Goal: Find specific page/section: Find specific page/section

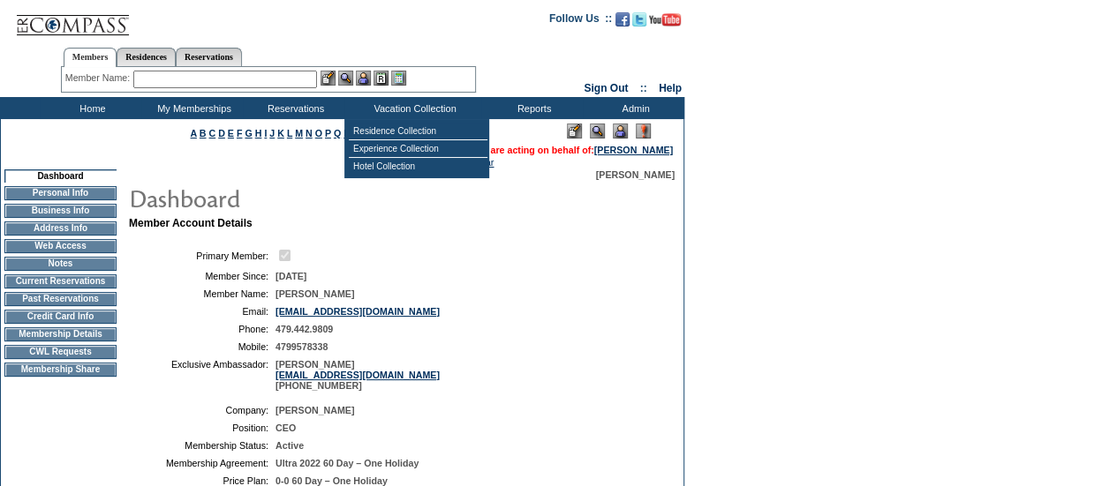
click at [625, 128] on img at bounding box center [620, 131] width 15 height 15
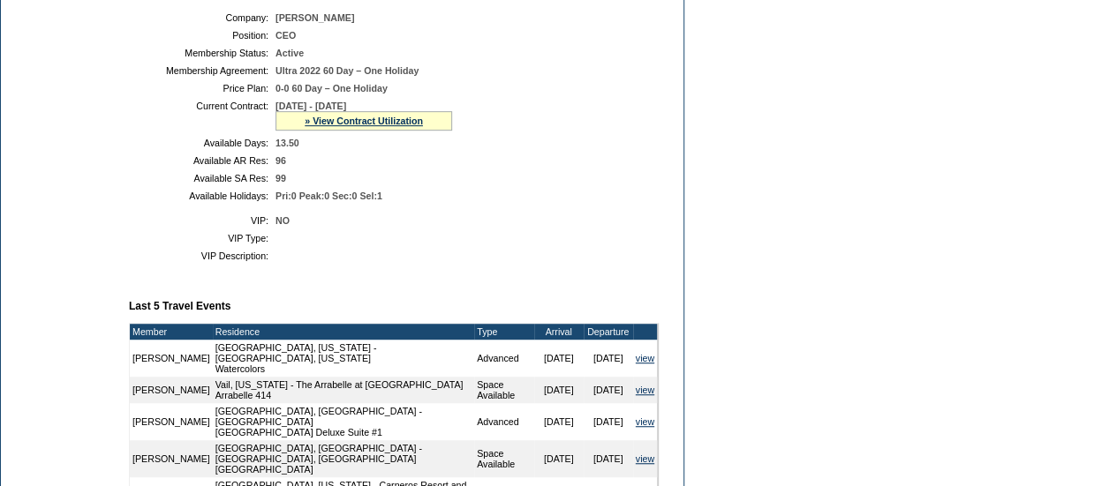
scroll to position [390, 0]
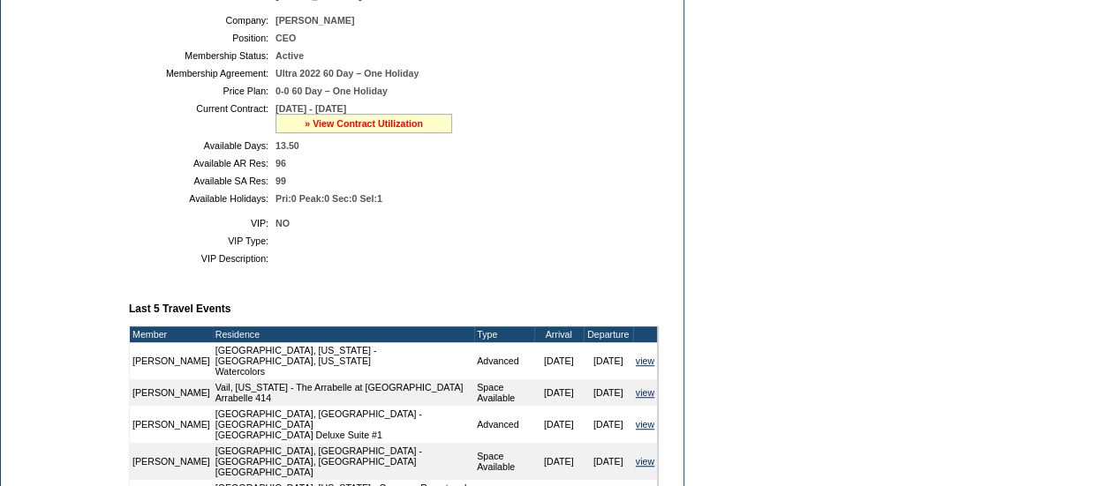
click at [319, 129] on link "» View Contract Utilization" at bounding box center [364, 123] width 118 height 11
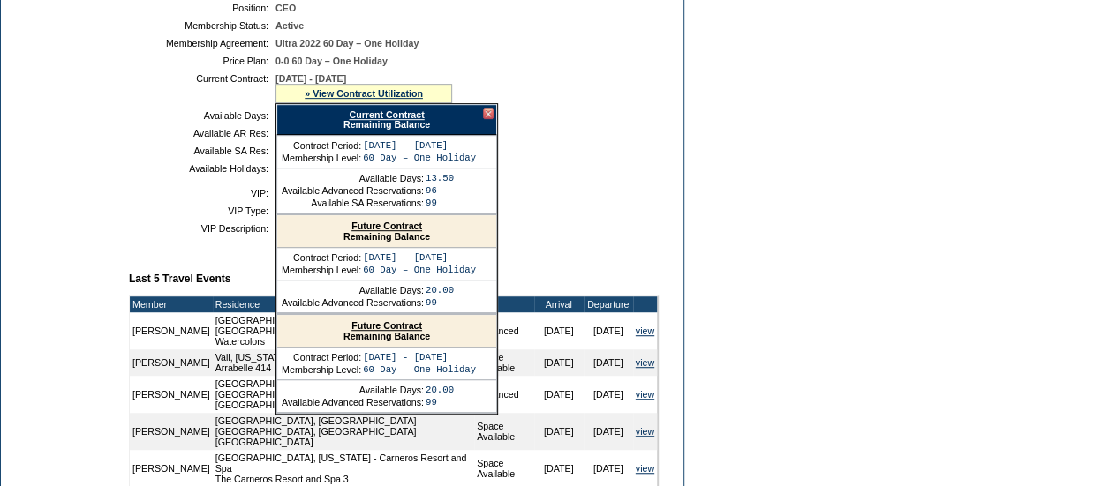
scroll to position [418, 0]
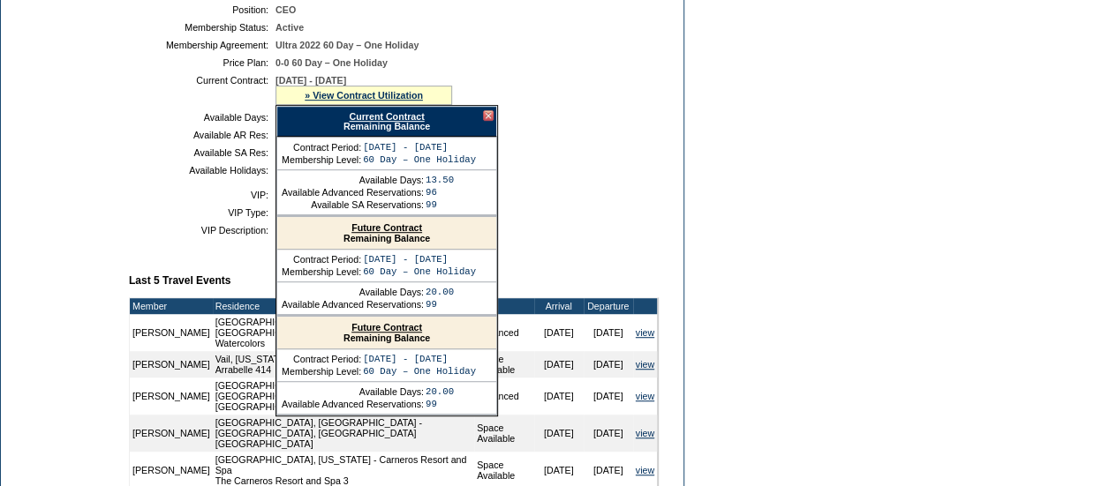
click at [396, 122] on link "Current Contract" at bounding box center [386, 116] width 75 height 11
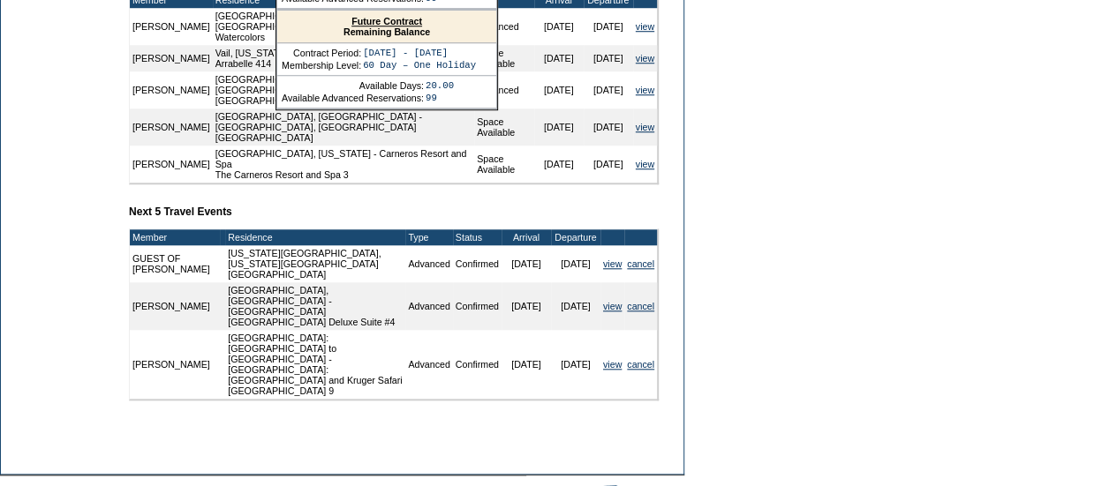
scroll to position [0, 0]
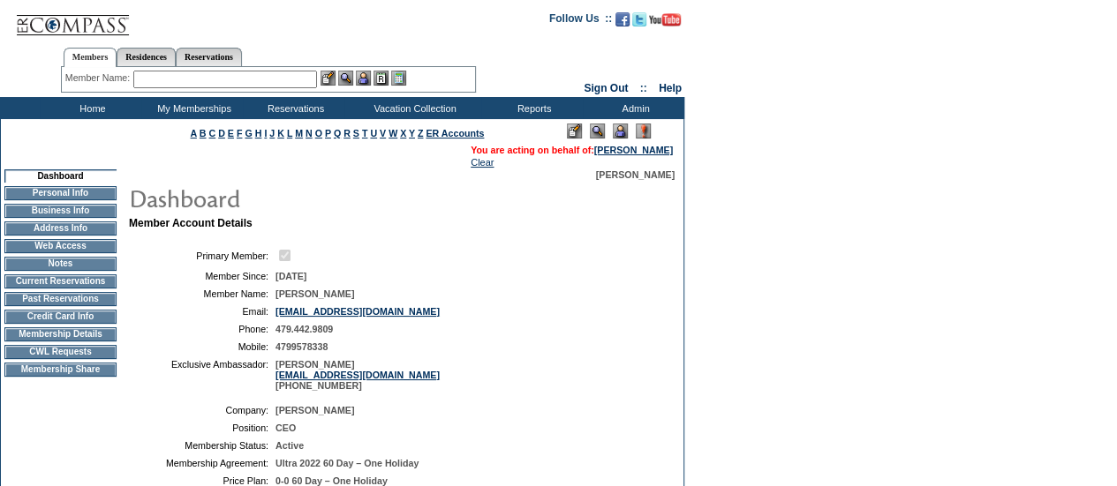
click at [180, 83] on input "text" at bounding box center [225, 80] width 184 height 18
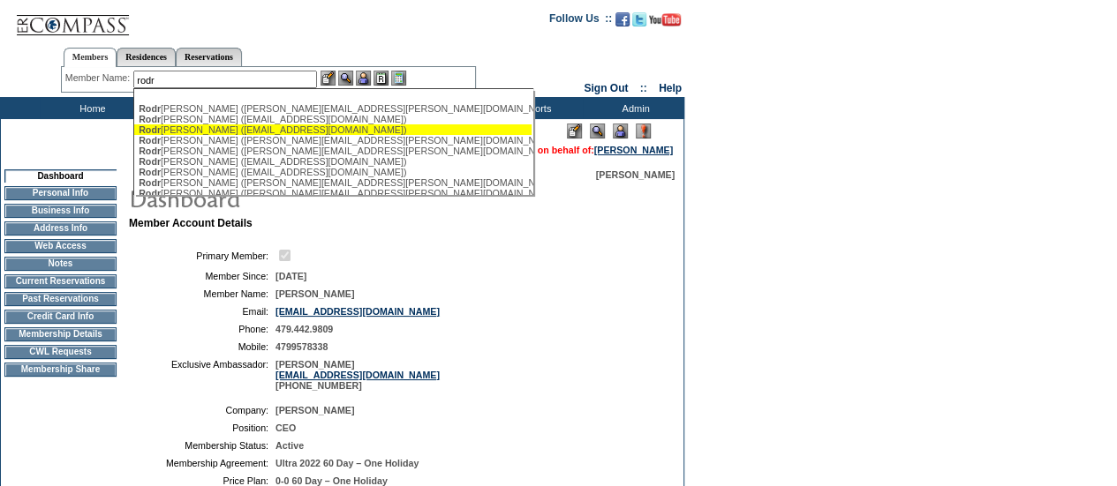
scroll to position [63, 0]
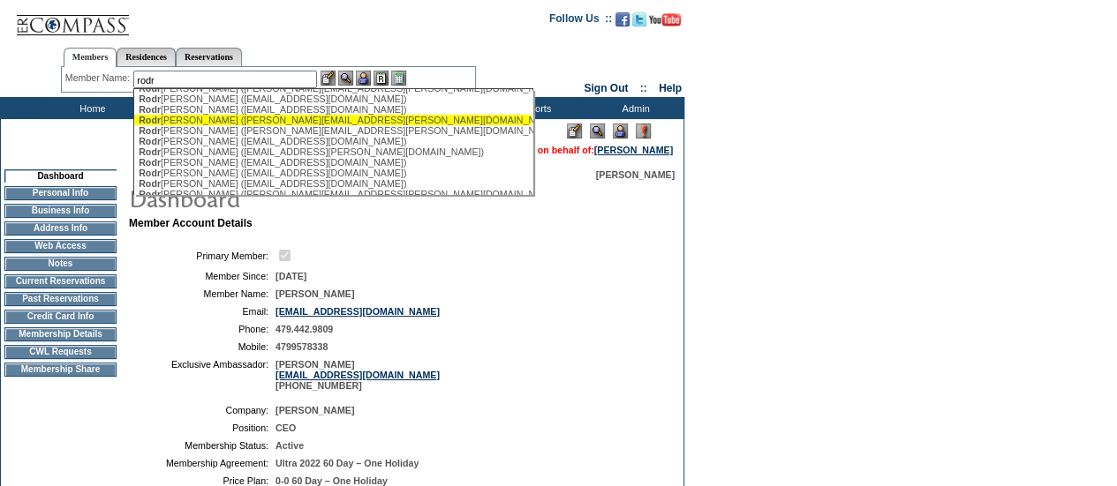
click at [212, 125] on div "[PERSON_NAME] ([PERSON_NAME][EMAIL_ADDRESS][PERSON_NAME][DOMAIN_NAME])" at bounding box center [333, 120] width 388 height 11
type input "[PERSON_NAME] ([PERSON_NAME][EMAIL_ADDRESS][PERSON_NAME][DOMAIN_NAME])"
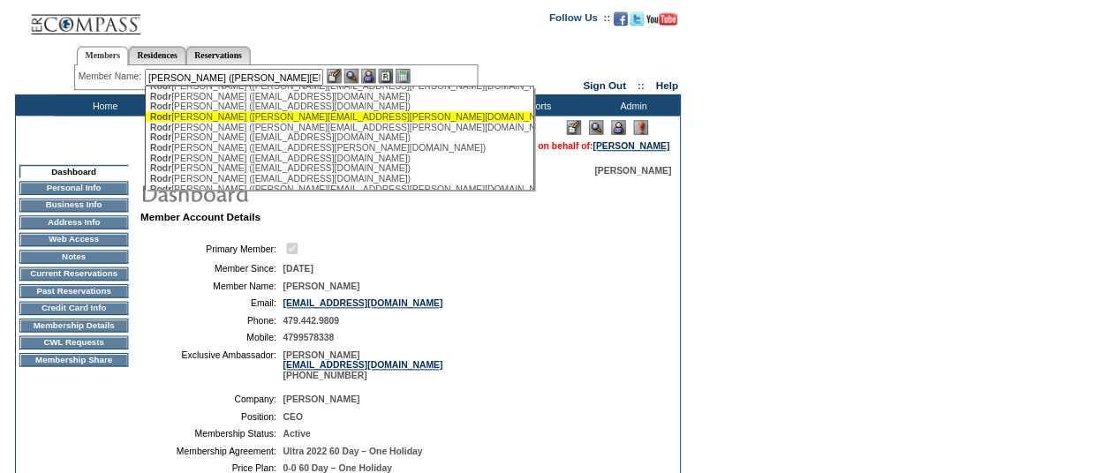
scroll to position [0, 0]
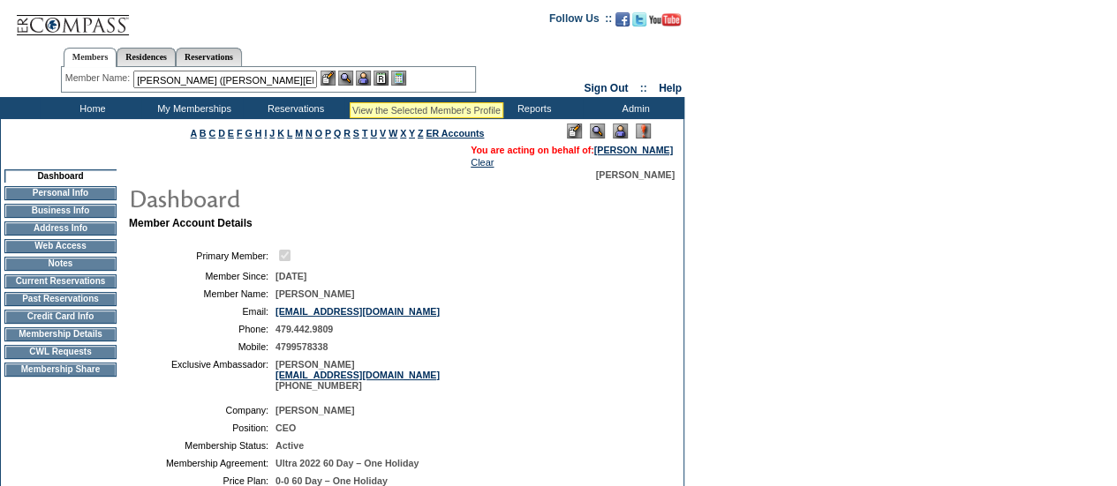
click at [350, 80] on img at bounding box center [345, 78] width 15 height 15
